Goal: Transaction & Acquisition: Purchase product/service

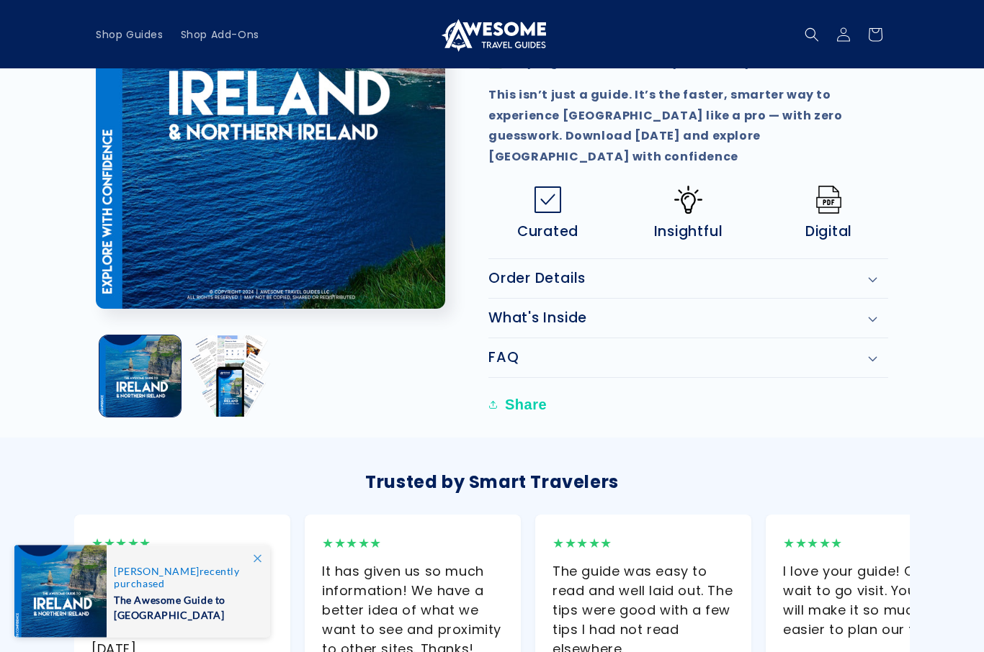
scroll to position [776, 0]
click at [874, 317] on icon at bounding box center [872, 320] width 9 height 6
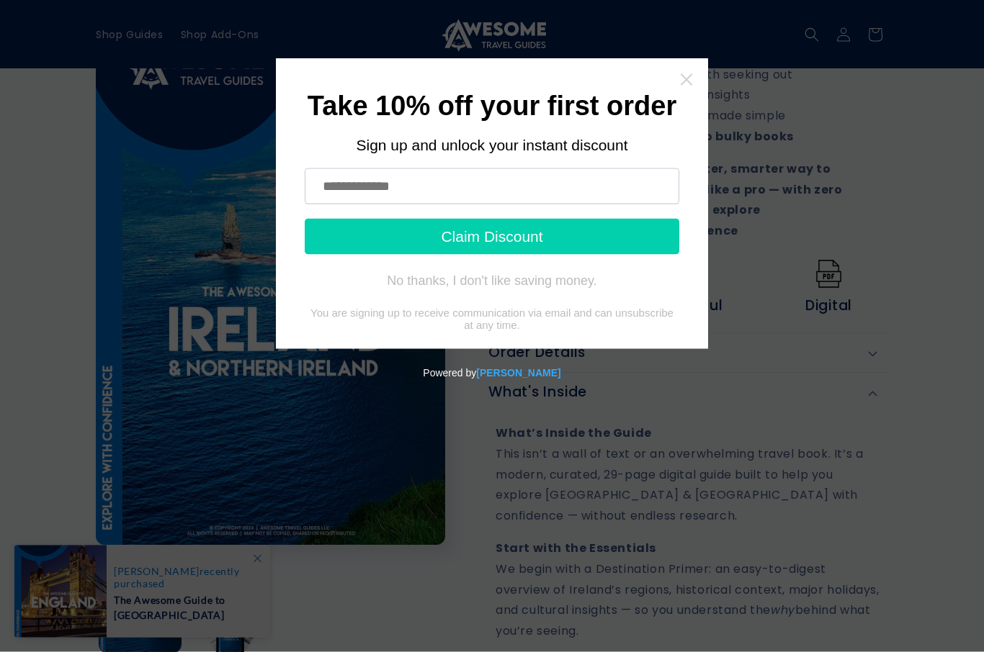
click at [689, 82] on icon "Close widget" at bounding box center [686, 80] width 12 height 12
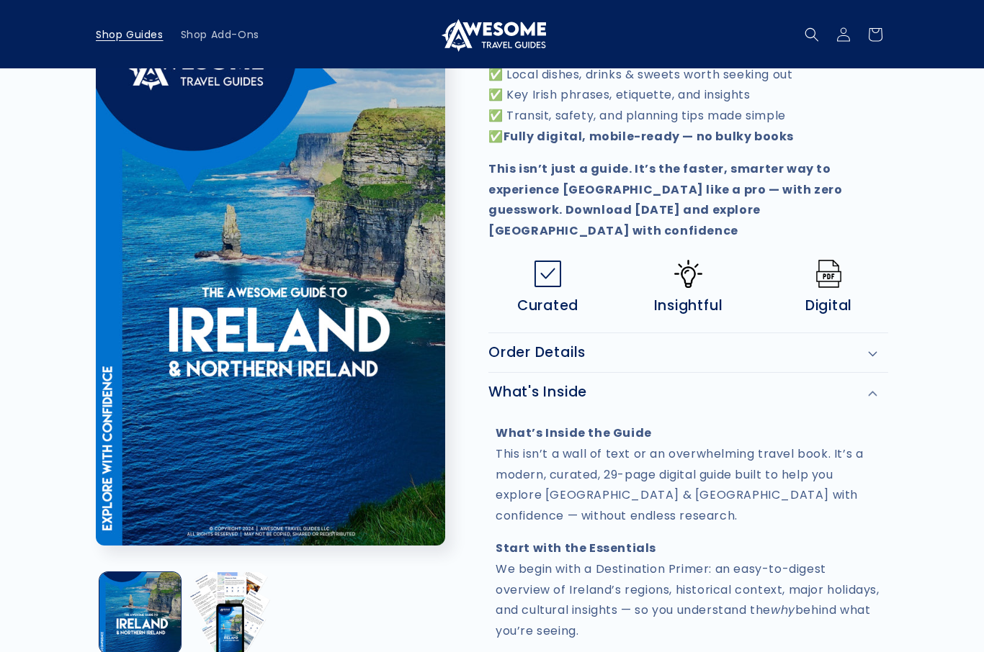
click at [132, 37] on span "Shop Guides" at bounding box center [130, 34] width 68 height 13
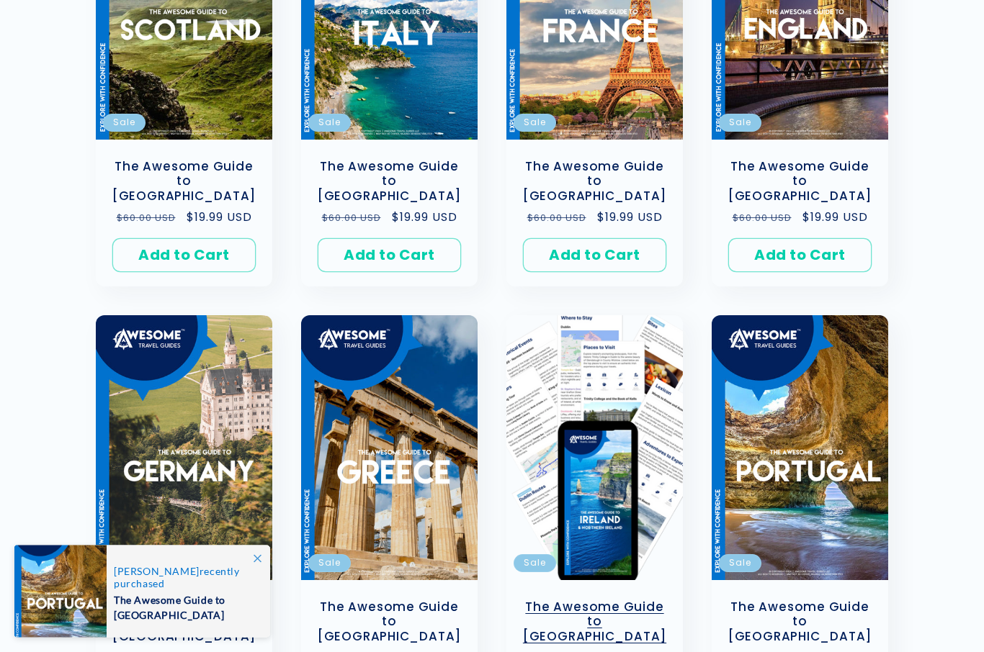
scroll to position [450, 0]
click at [598, 600] on link "The Awesome Guide to [GEOGRAPHIC_DATA]" at bounding box center [595, 622] width 148 height 45
